Goal: Book appointment/travel/reservation

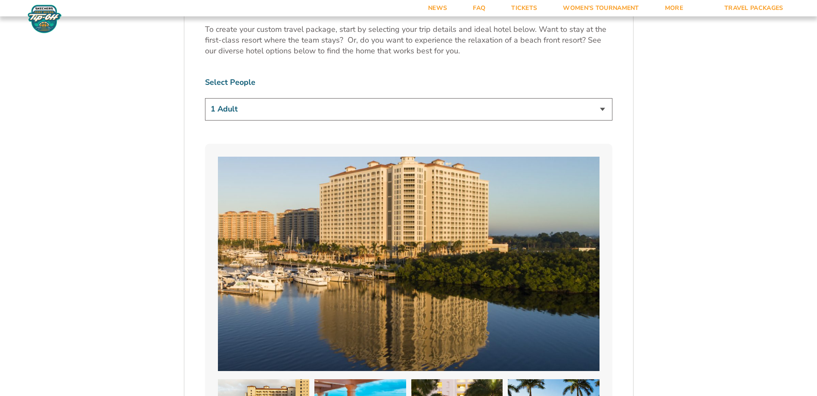
scroll to position [560, 0]
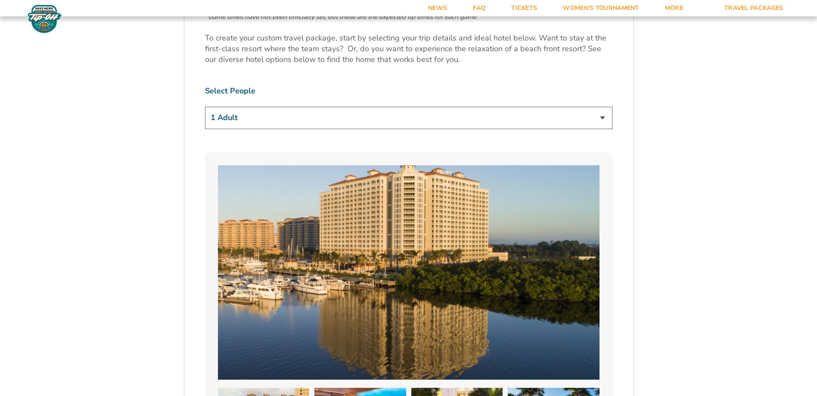
click at [342, 109] on select "1 Adult 2 Adults 3 Adults 4 Adults 2 Adults + 1 Child 2 Adults + 2 Children 2 A…" at bounding box center [408, 118] width 407 height 22
select select "2 Adults + 2 Children"
click at [205, 107] on select "1 Adult 2 Adults 3 Adults 4 Adults 2 Adults + 1 Child 2 Adults + 2 Children 2 A…" at bounding box center [408, 118] width 407 height 22
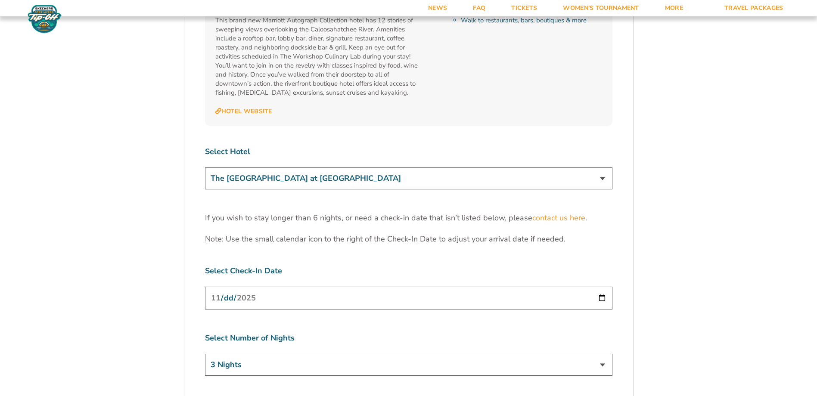
scroll to position [2540, 0]
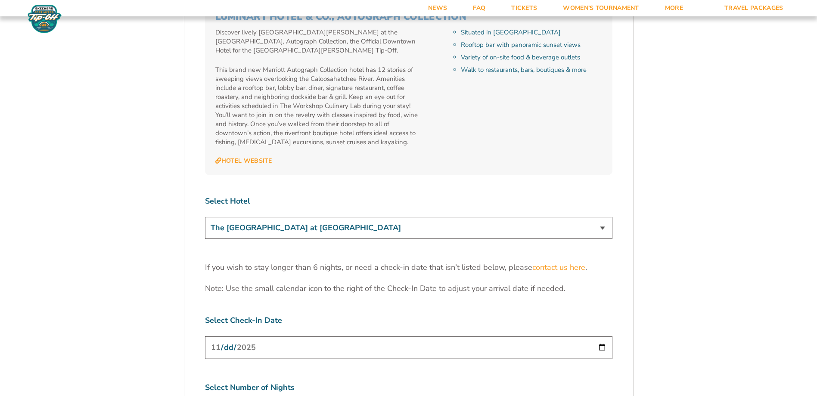
click at [416, 217] on select "The [GEOGRAPHIC_DATA] at [GEOGRAPHIC_DATA] [GEOGRAPHIC_DATA] [GEOGRAPHIC_DATA],…" at bounding box center [408, 228] width 407 height 22
click at [415, 217] on select "The [GEOGRAPHIC_DATA] at [GEOGRAPHIC_DATA] [GEOGRAPHIC_DATA] [GEOGRAPHIC_DATA],…" at bounding box center [408, 228] width 407 height 22
click at [428, 196] on div "Select Hotel The [GEOGRAPHIC_DATA] at [GEOGRAPHIC_DATA] [GEOGRAPHIC_DATA] [GEOG…" at bounding box center [408, 219] width 407 height 46
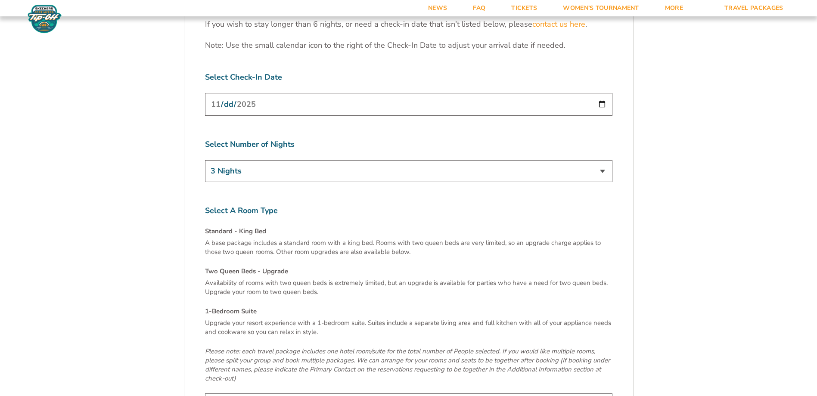
scroll to position [2841, 0]
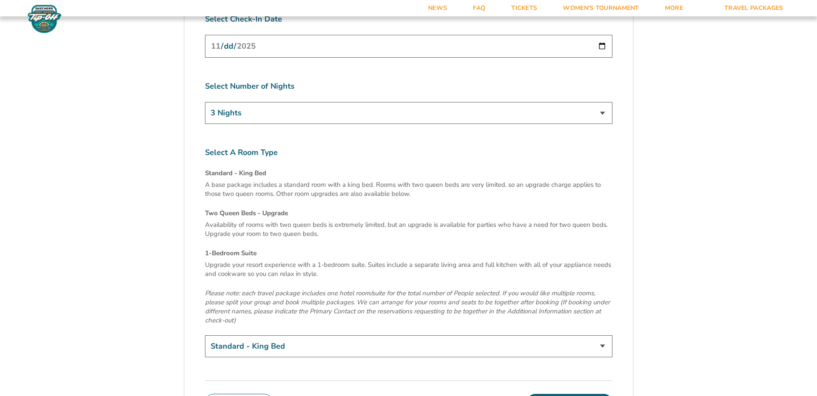
click at [298, 335] on select "Standard - King Bed Two Queen Beds - Upgrade (+$15 per night) 1-Bedroom Suite (…" at bounding box center [408, 346] width 407 height 22
select select "1-Bedroom Suite"
click at [205, 335] on select "Standard - King Bed Two Queen Beds - Upgrade (+$15 per night) 1-Bedroom Suite (…" at bounding box center [408, 346] width 407 height 22
click at [380, 260] on p "Upgrade your resort experience with a 1-bedroom suite. Suites include a separat…" at bounding box center [408, 269] width 407 height 18
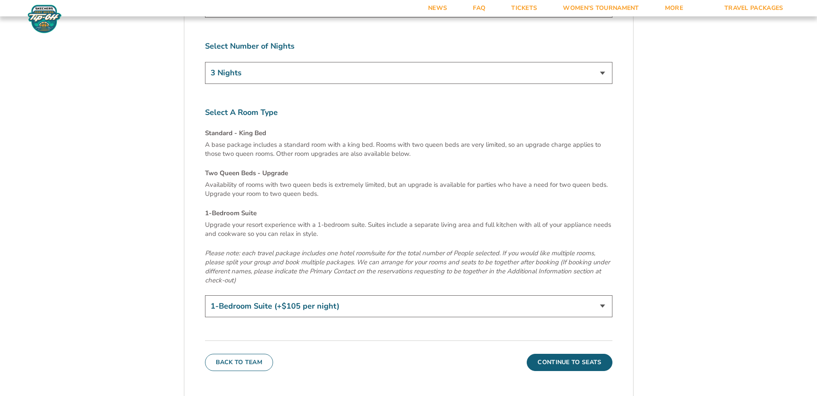
scroll to position [3014, 0]
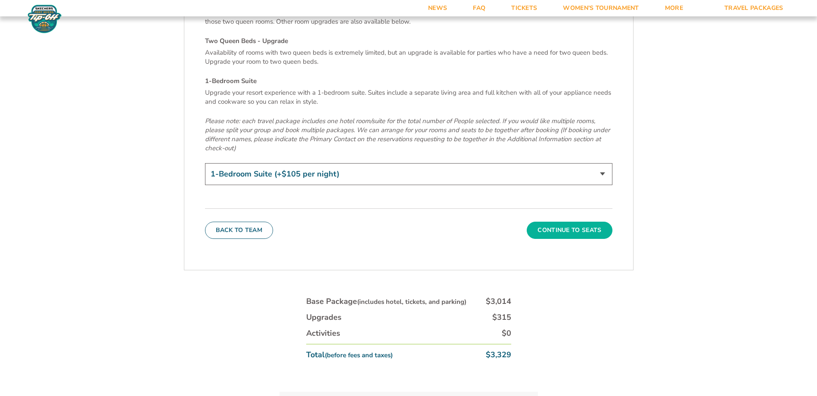
click at [551, 222] on button "Continue To Seats" at bounding box center [569, 230] width 85 height 17
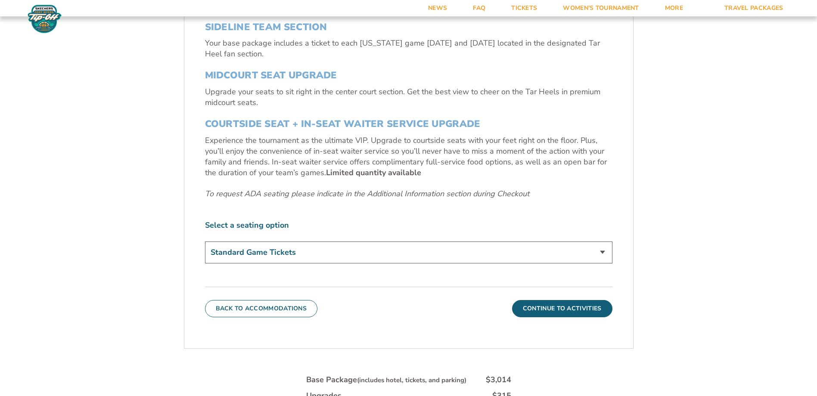
scroll to position [359, 0]
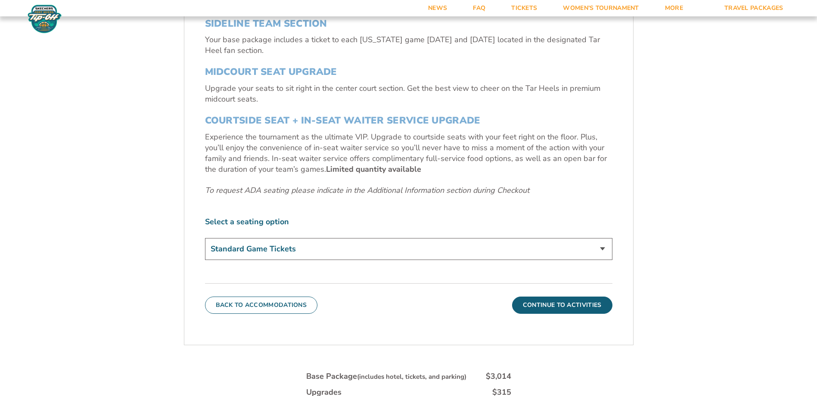
click at [297, 248] on select "Standard Game Tickets Midcourt Seat Upgrade (+$140 per person) Courtside Seat +…" at bounding box center [408, 249] width 407 height 22
select select "Midcourt Seat Upgrade"
click at [205, 238] on select "Standard Game Tickets Midcourt Seat Upgrade (+$140 per person) Courtside Seat +…" at bounding box center [408, 249] width 407 height 22
click at [537, 306] on button "Continue To Activities" at bounding box center [562, 305] width 100 height 17
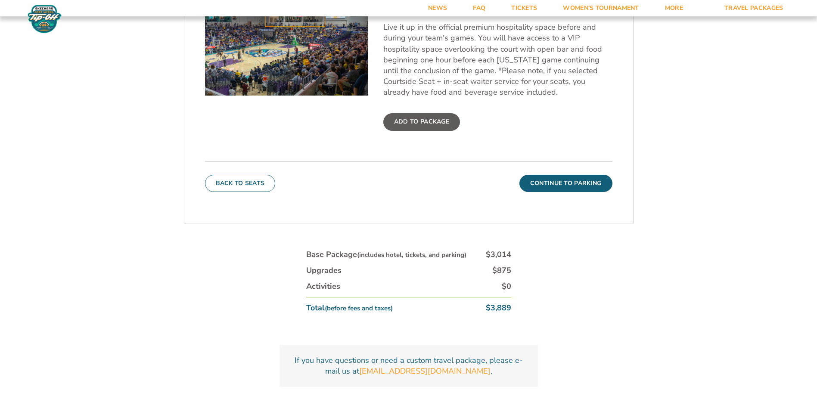
scroll to position [403, 0]
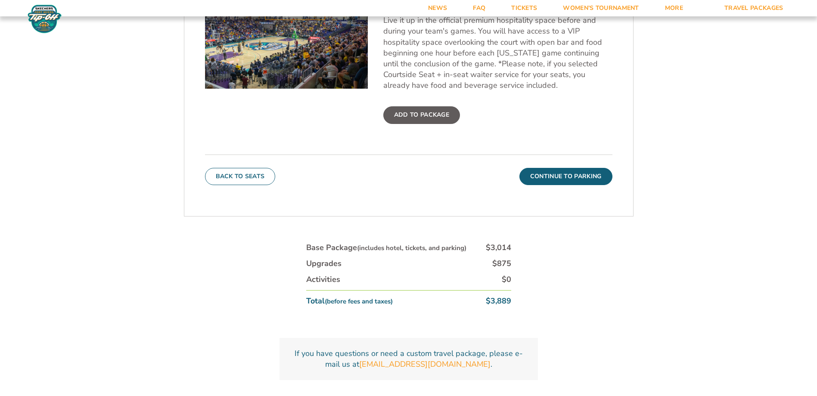
click at [418, 114] on label "Add To Package" at bounding box center [421, 114] width 77 height 17
click at [0, 0] on input "Add To Package" at bounding box center [0, 0] width 0 height 0
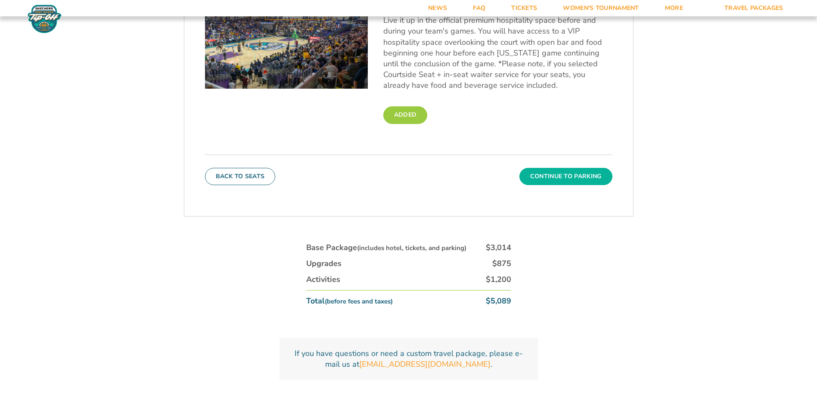
click at [549, 180] on button "Continue To Parking" at bounding box center [565, 176] width 93 height 17
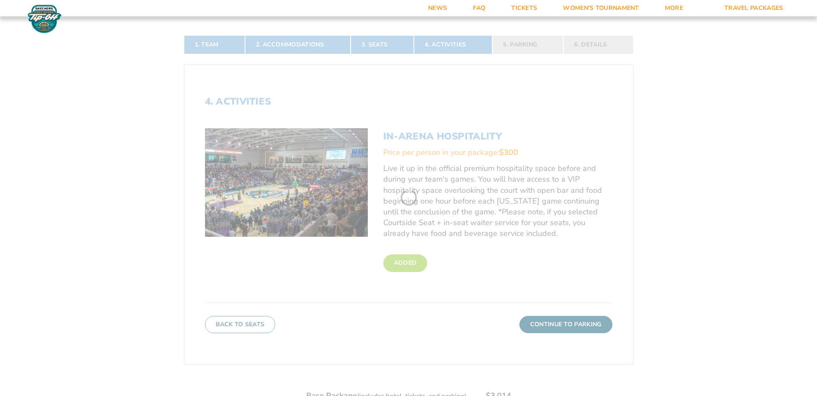
scroll to position [187, 0]
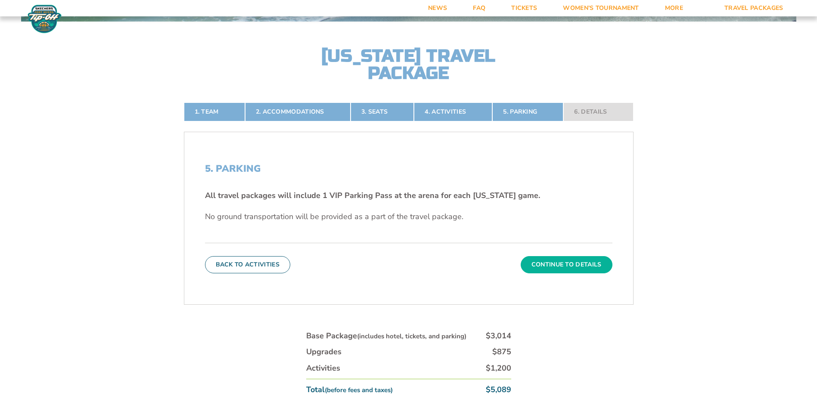
click at [537, 266] on button "Continue To Details" at bounding box center [567, 264] width 92 height 17
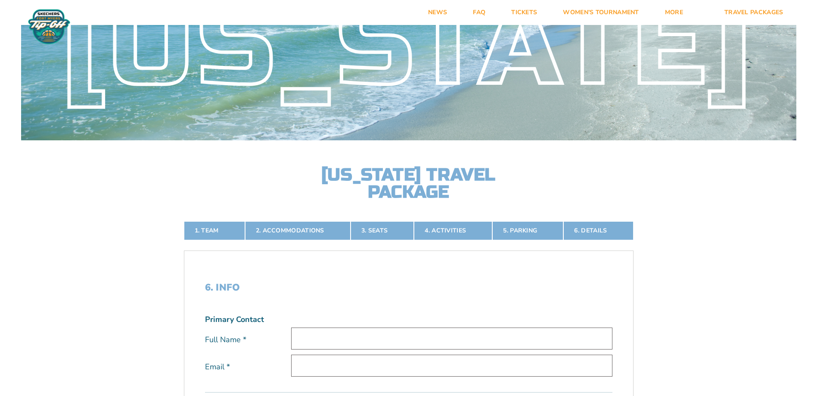
scroll to position [15, 0]
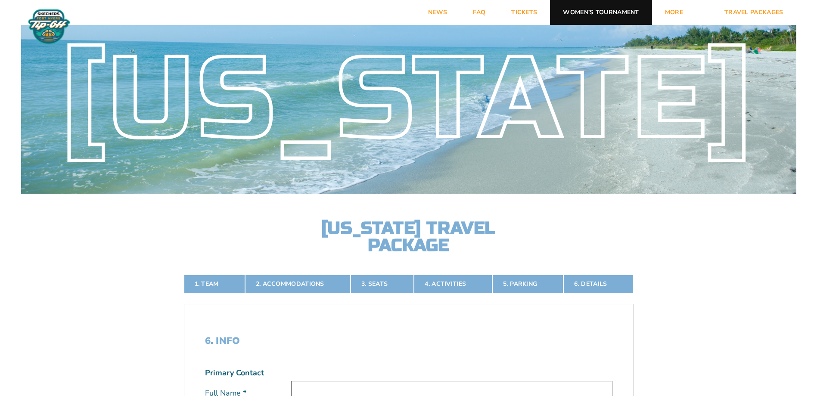
click at [582, 7] on link "Women’s Tournament" at bounding box center [601, 12] width 102 height 25
